Goal: Check status: Check status

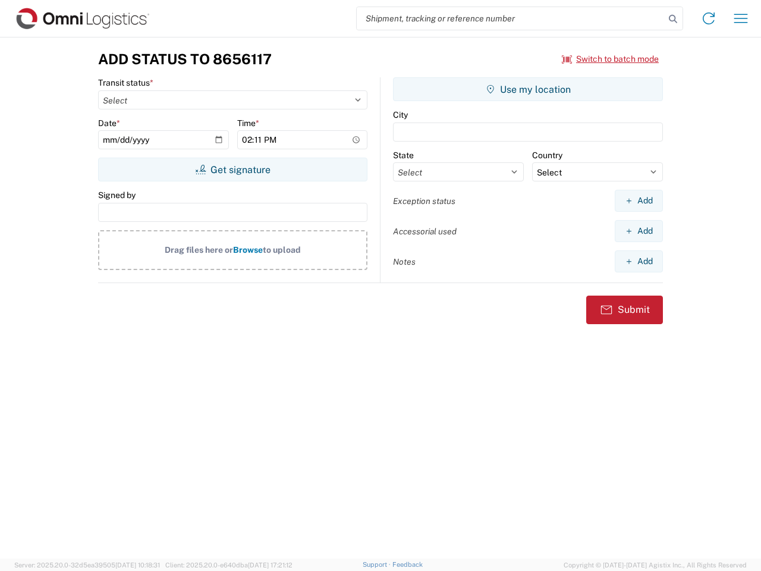
click at [511, 18] on input "search" at bounding box center [511, 18] width 308 height 23
click at [673, 19] on icon at bounding box center [672, 19] width 17 height 17
click at [708, 18] on icon at bounding box center [708, 18] width 19 height 19
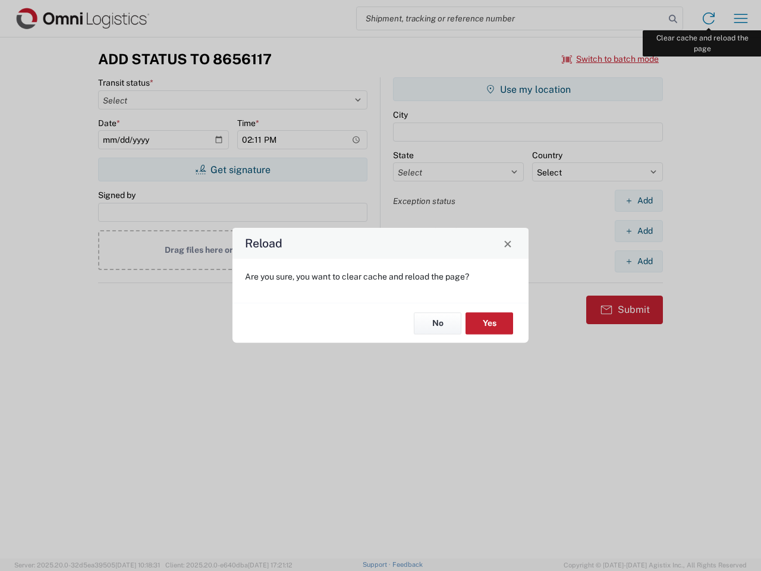
click at [741, 18] on div "Reload Are you sure, you want to clear cache and reload the page? No Yes" at bounding box center [380, 285] width 761 height 571
click at [610, 59] on div "Reload Are you sure, you want to clear cache and reload the page? No Yes" at bounding box center [380, 285] width 761 height 571
click at [232, 169] on div "Reload Are you sure, you want to clear cache and reload the page? No Yes" at bounding box center [380, 285] width 761 height 571
click at [528, 89] on div "Reload Are you sure, you want to clear cache and reload the page? No Yes" at bounding box center [380, 285] width 761 height 571
click at [638, 200] on div "Reload Are you sure, you want to clear cache and reload the page? No Yes" at bounding box center [380, 285] width 761 height 571
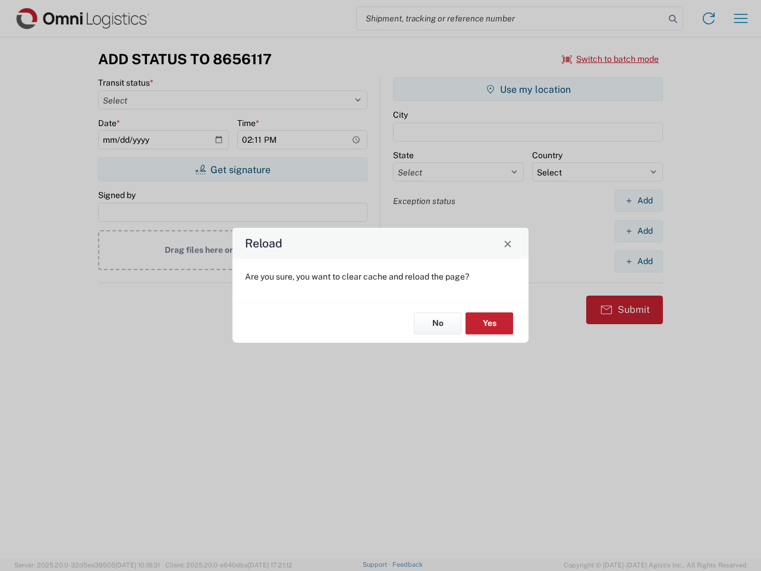
click at [638, 231] on div "Reload Are you sure, you want to clear cache and reload the page? No Yes" at bounding box center [380, 285] width 761 height 571
click at [638, 261] on div "Reload Are you sure, you want to clear cache and reload the page? No Yes" at bounding box center [380, 285] width 761 height 571
